Goal: Navigation & Orientation: Find specific page/section

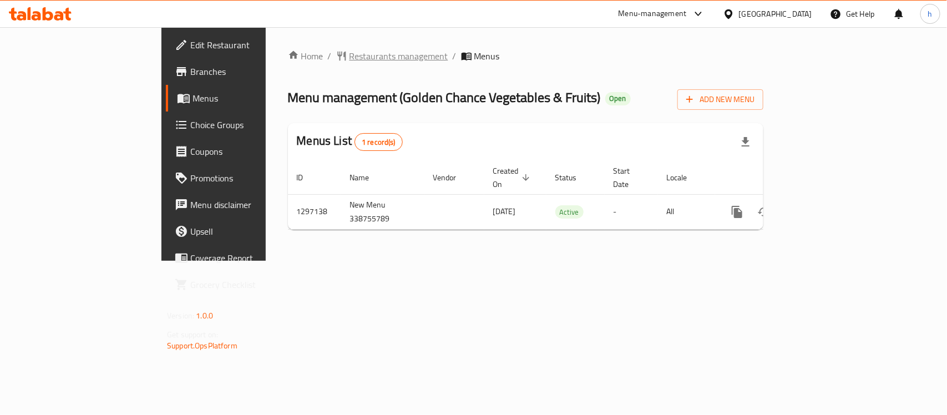
click at [350, 56] on span "Restaurants management" at bounding box center [399, 55] width 99 height 13
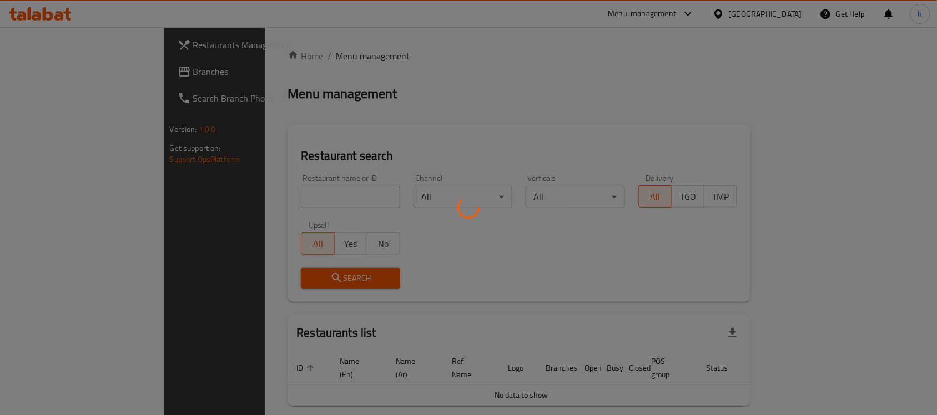
click at [46, 71] on div at bounding box center [468, 207] width 937 height 415
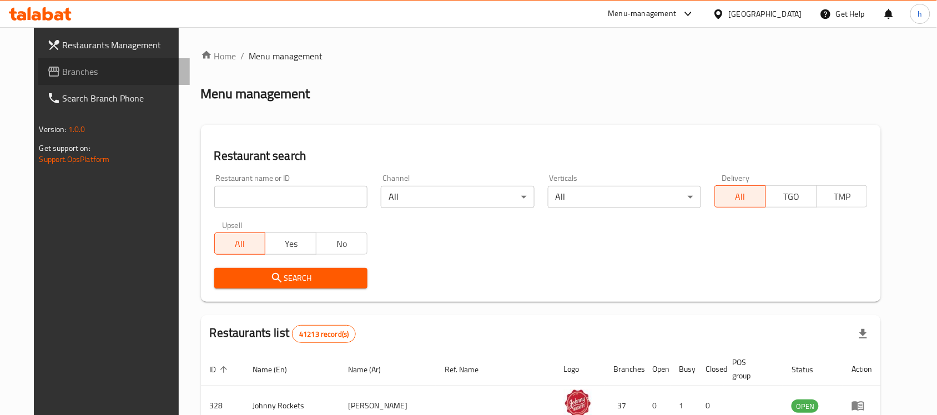
click at [63, 71] on span "Branches" at bounding box center [122, 71] width 119 height 13
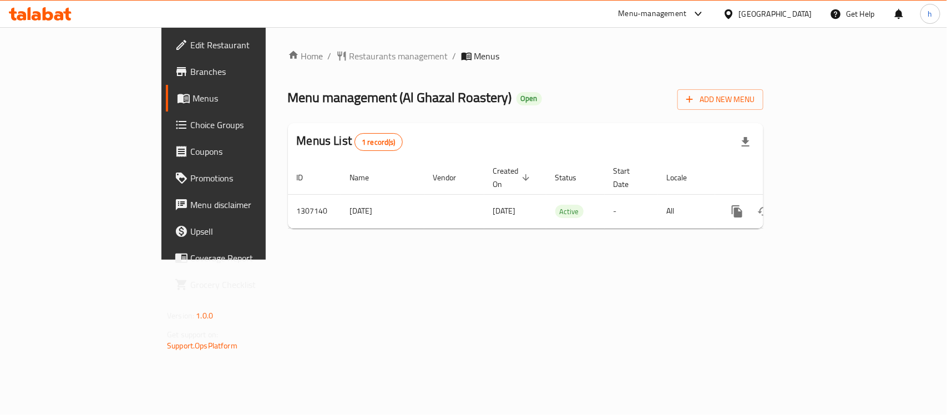
click at [552, 260] on div "Home / Restaurants management / Menus Menu management ( Al Ghazal Roastery ) Op…" at bounding box center [526, 143] width 520 height 232
